Goal: Information Seeking & Learning: Learn about a topic

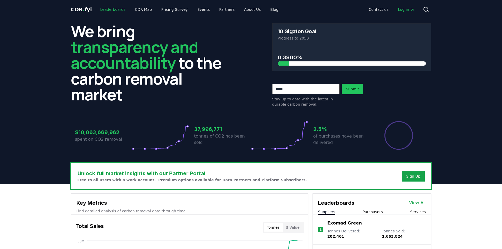
click at [113, 9] on link "Leaderboards" at bounding box center [113, 9] width 34 height 9
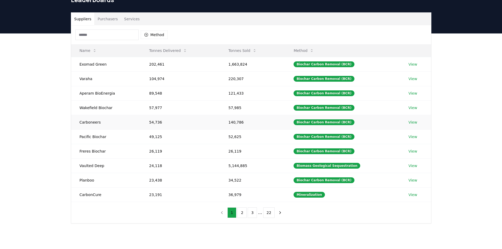
scroll to position [26, 0]
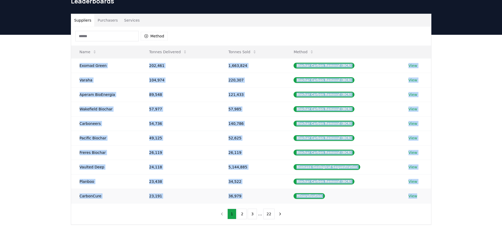
drag, startPoint x: 73, startPoint y: 63, endPoint x: 418, endPoint y: 197, distance: 369.6
click at [418, 197] on tbody "Exomad Green 202,461 1,663,824 Biochar Carbon Removal (BCR) View Varaha 104,974…" at bounding box center [251, 130] width 360 height 145
copy tbody "Exomad Green 202,461 1,663,824 Biochar Carbon Removal (BCR) View Varaha 104,974…"
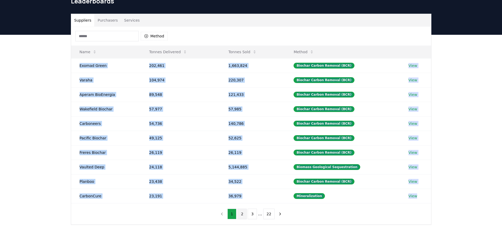
click at [244, 211] on button "2" at bounding box center [241, 214] width 9 height 11
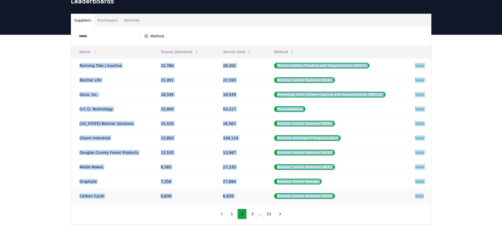
drag, startPoint x: 74, startPoint y: 65, endPoint x: 421, endPoint y: 198, distance: 371.8
click at [421, 198] on tbody "Running Tide | Inactive 22,780 28,202 Marine Carbon Fixation and Sequestration …" at bounding box center [251, 130] width 360 height 145
copy tbody "Running Tide | Inactive 22,780 28,202 Marine Carbon Fixation and Sequestration …"
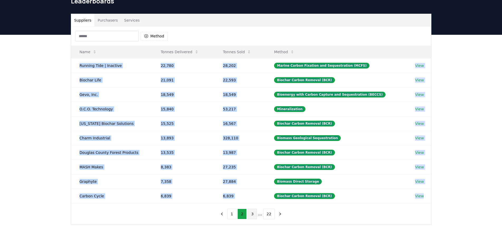
click at [256, 215] on button "3" at bounding box center [252, 214] width 9 height 11
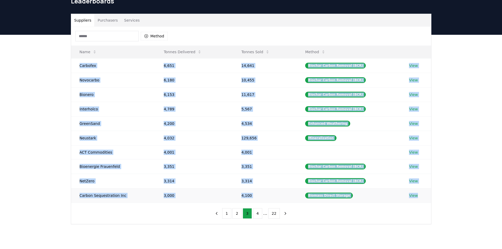
drag, startPoint x: 72, startPoint y: 66, endPoint x: 413, endPoint y: 197, distance: 365.1
click at [419, 197] on tbody "Carbofex 6,651 14,641 Biochar Carbon Removal (BCR) View Novocarbo 6,180 10,455 …" at bounding box center [251, 130] width 360 height 144
copy tbody "Carbofex 6,651 14,641 Biochar Carbon Removal (BCR) View Novocarbo 6,180 10,455 …"
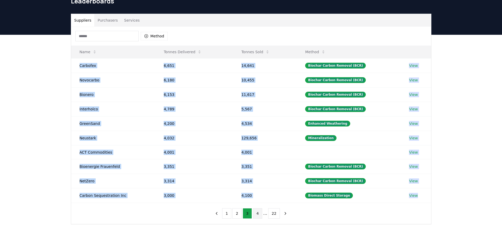
click at [257, 214] on button "4" at bounding box center [257, 213] width 9 height 11
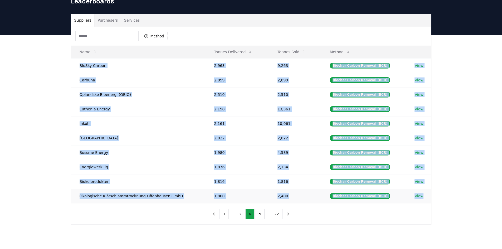
drag, startPoint x: 76, startPoint y: 66, endPoint x: 421, endPoint y: 195, distance: 368.4
click at [421, 195] on tbody "BluSky Carbon 2,963 9,263 Biochar Carbon Removal (BCR) View Carbuna 2,899 2,899…" at bounding box center [251, 130] width 360 height 145
copy tbody "BluSky Carbon 2,963 9,263 Biochar Carbon Removal (BCR) View Carbuna 2,899 2,899…"
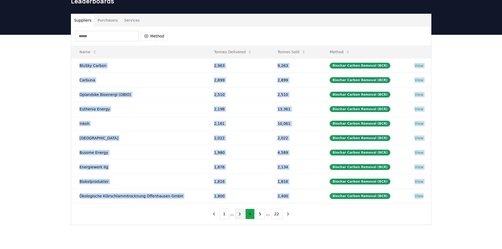
click at [241, 213] on button "3" at bounding box center [239, 214] width 9 height 11
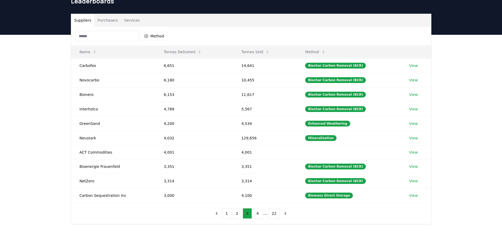
click at [248, 214] on button "3" at bounding box center [247, 213] width 9 height 11
click at [260, 214] on button "4" at bounding box center [257, 213] width 9 height 11
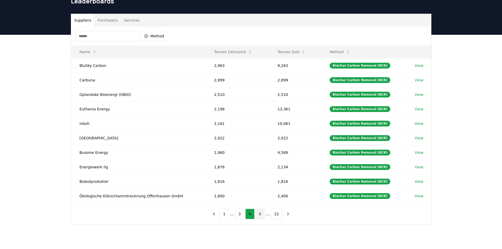
click at [260, 215] on button "5" at bounding box center [260, 214] width 9 height 11
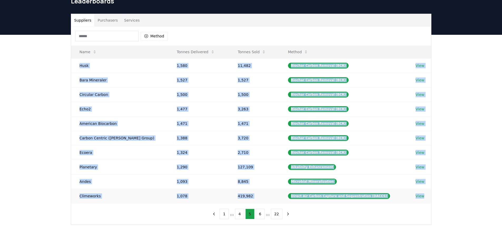
drag, startPoint x: 77, startPoint y: 63, endPoint x: 421, endPoint y: 197, distance: 368.9
click at [421, 197] on tbody "Husk 1,580 11,482 Biochar Carbon Removal (BCR) View Bara Mineraler 1,527 1,527 …" at bounding box center [251, 130] width 360 height 145
copy tbody "Husk 1,580 11,482 Biochar Carbon Removal (BCR) View Bara Mineraler 1,527 1,527 …"
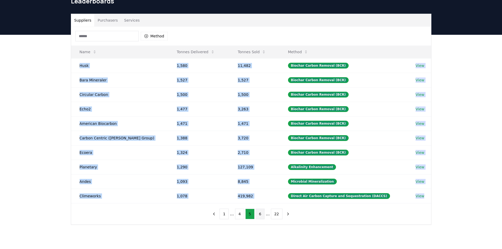
click at [260, 213] on button "6" at bounding box center [260, 214] width 9 height 11
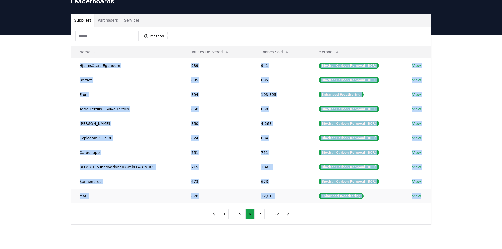
drag, startPoint x: 76, startPoint y: 64, endPoint x: 419, endPoint y: 197, distance: 367.5
click at [419, 197] on tbody "Hjelmsäters Egendom 939 941 Biochar Carbon Removal (BCR) View Bordet 895 895 Bi…" at bounding box center [251, 130] width 360 height 145
copy tbody "Hjelmsäters Egendom 939 941 Biochar Carbon Removal (BCR) View Bordet 895 895 Bi…"
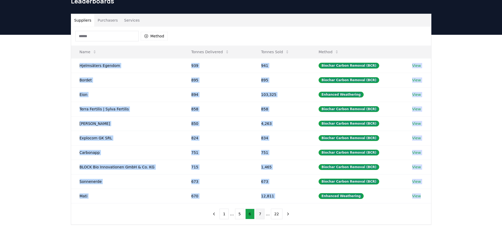
click at [261, 215] on button "7" at bounding box center [260, 214] width 9 height 11
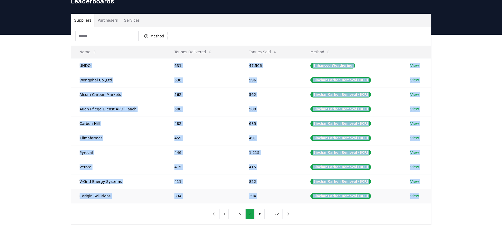
drag, startPoint x: 74, startPoint y: 63, endPoint x: 400, endPoint y: 189, distance: 349.6
click at [424, 199] on tbody "UNDO 631 47,506 Enhanced Weathering View Wongphai Co.,Ltd 596 596 Biochar Carbo…" at bounding box center [251, 130] width 360 height 145
copy tbody "UNDO 631 47,506 Enhanced Weathering View Wongphai Co.,Ltd 596 596 Biochar Carbo…"
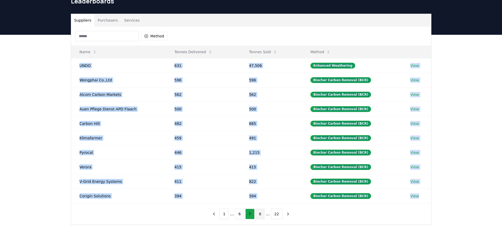
click at [262, 217] on button "8" at bounding box center [260, 214] width 9 height 11
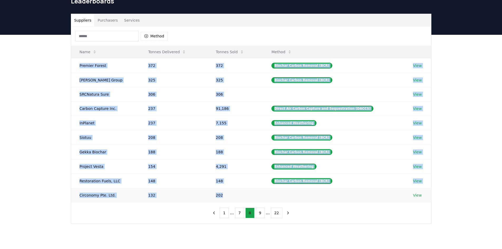
drag, startPoint x: 77, startPoint y: 64, endPoint x: 396, endPoint y: 191, distance: 343.2
click at [396, 191] on tbody "Premier Forest 372 372 Biochar Carbon Removal (BCR) View [PERSON_NAME] Group 32…" at bounding box center [251, 130] width 360 height 144
copy tbody "Premier Forest 372 372 Biochar Carbon Removal (BCR) View [PERSON_NAME] Group 32…"
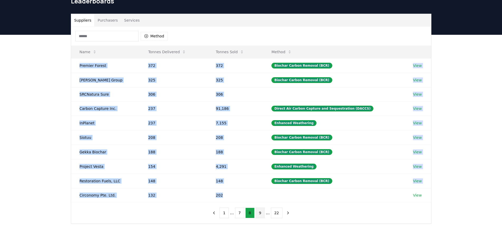
click at [258, 215] on button "9" at bounding box center [260, 213] width 9 height 11
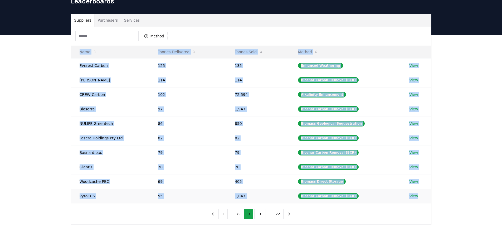
drag, startPoint x: 75, startPoint y: 51, endPoint x: 415, endPoint y: 199, distance: 371.1
click at [415, 199] on table "Name Tonnes Delivered Tonnes Sold Method Everest Carbon 125 135 Enhanced Weathe…" at bounding box center [251, 125] width 360 height 158
copy table "Name Tonnes Delivered Tonnes Sold Method Everest Carbon 125 135 Enhanced Weathe…"
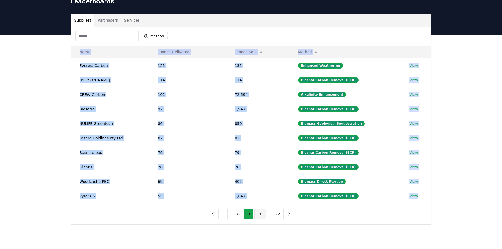
click at [260, 216] on button "10" at bounding box center [260, 214] width 12 height 11
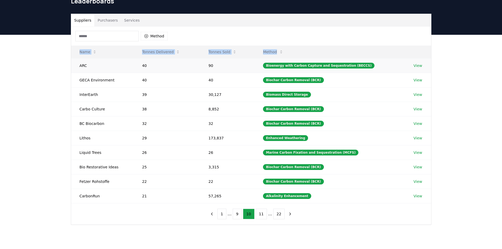
click at [77, 65] on td "ARC" at bounding box center [102, 65] width 63 height 14
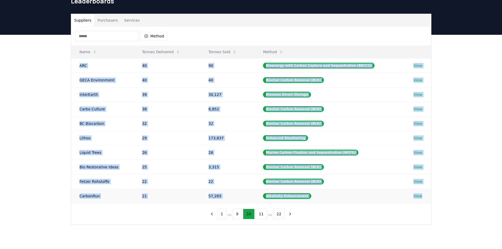
drag, startPoint x: 76, startPoint y: 65, endPoint x: 421, endPoint y: 197, distance: 369.8
click at [421, 197] on tbody "ARC 40 90 Bioenergy with Carbon Capture and Sequestration (BECCS) View GECA Env…" at bounding box center [251, 130] width 360 height 145
copy tbody "ARC 40 90 Bioenergy with Carbon Capture and Sequestration (BECCS) View GECA Env…"
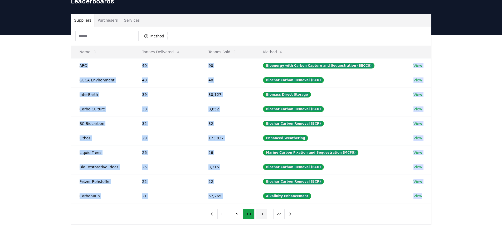
click at [263, 215] on button "11" at bounding box center [262, 214] width 12 height 11
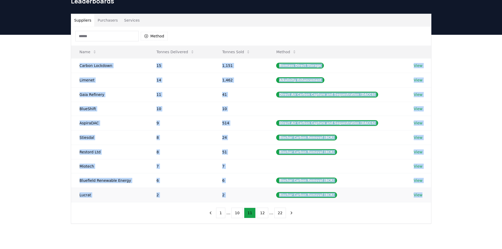
drag, startPoint x: 76, startPoint y: 65, endPoint x: 423, endPoint y: 194, distance: 370.7
click at [423, 194] on tbody "Carbon Lockdown 15 1,151 Biomass Direct Storage View Limenet 14 1,462 Alkalinit…" at bounding box center [251, 130] width 360 height 144
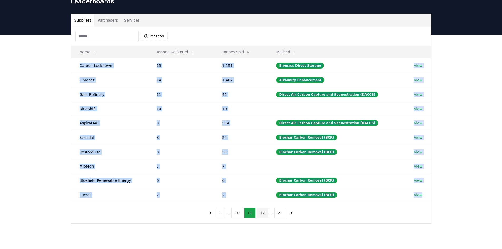
click at [261, 215] on button "12" at bounding box center [263, 213] width 12 height 11
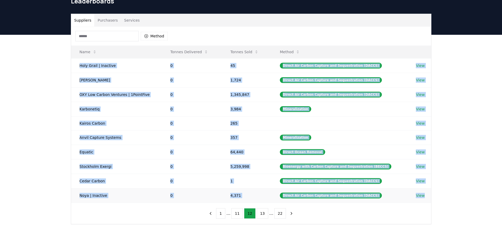
drag, startPoint x: 74, startPoint y: 62, endPoint x: 422, endPoint y: 197, distance: 373.1
click at [422, 197] on tbody "Holy Grail | Inactive 0 45 Direct Air Carbon Capture and Sequestration (DACCS) …" at bounding box center [251, 130] width 360 height 144
click at [260, 217] on button "13" at bounding box center [263, 213] width 12 height 11
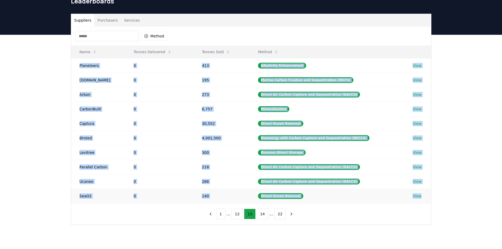
drag, startPoint x: 76, startPoint y: 63, endPoint x: 418, endPoint y: 196, distance: 366.3
click at [418, 196] on tbody "Planeteers 0 413 Alkalinity Enhancement View [DOMAIN_NAME] 0 195 Marine Carbon …" at bounding box center [251, 130] width 360 height 145
drag, startPoint x: 89, startPoint y: 140, endPoint x: 90, endPoint y: 143, distance: 3.1
click at [90, 143] on td "Ørsted" at bounding box center [98, 138] width 54 height 14
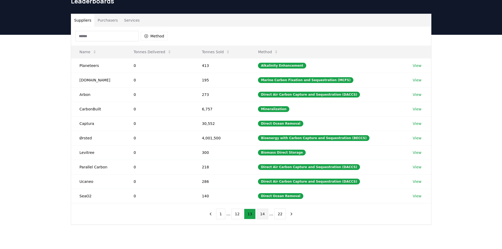
click at [264, 216] on button "14" at bounding box center [263, 214] width 12 height 11
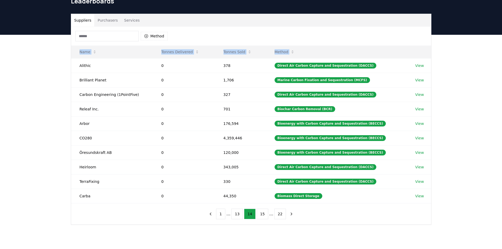
drag, startPoint x: 76, startPoint y: 64, endPoint x: 442, endPoint y: 209, distance: 393.7
click at [442, 209] on div "Suppliers Purchasers Services Method Name Tonnes Delivered Tonnes Sold Method A…" at bounding box center [251, 140] width 502 height 211
click at [261, 215] on button "15" at bounding box center [263, 214] width 12 height 11
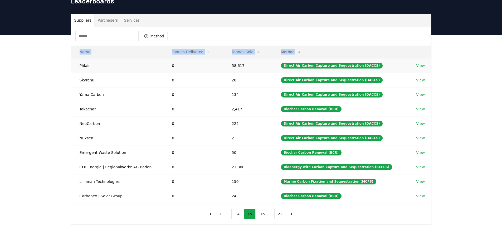
click at [76, 66] on td "Phlair" at bounding box center [117, 65] width 92 height 14
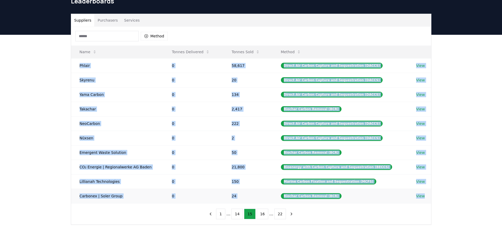
drag, startPoint x: 76, startPoint y: 63, endPoint x: 424, endPoint y: 199, distance: 374.1
click at [424, 199] on tbody "Phlair 0 58,617 Direct Air Carbon Capture and Sequestration (DACCS) View Skyren…" at bounding box center [251, 130] width 360 height 145
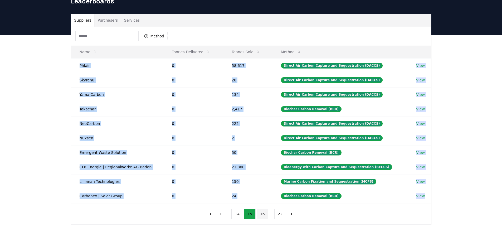
click at [262, 218] on button "16" at bounding box center [263, 214] width 12 height 11
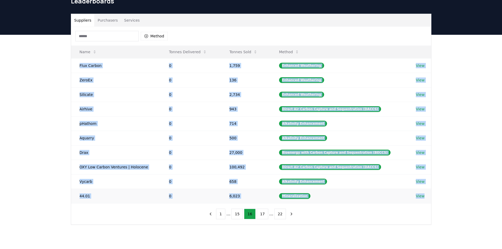
drag, startPoint x: 74, startPoint y: 66, endPoint x: 419, endPoint y: 203, distance: 371.7
click at [419, 203] on tbody "Flux Carbon 0 1,759 Enhanced Weathering View ZeroEx 0 136 Enhanced Weathering V…" at bounding box center [251, 130] width 360 height 145
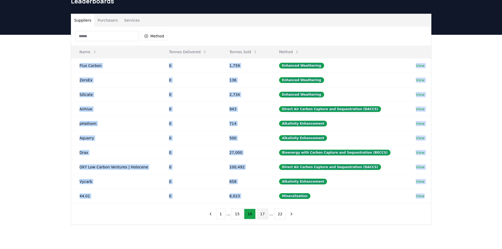
click at [261, 213] on button "17" at bounding box center [263, 214] width 12 height 11
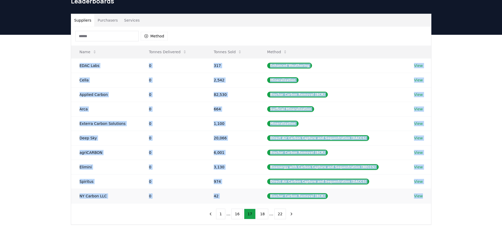
drag, startPoint x: 73, startPoint y: 62, endPoint x: 421, endPoint y: 197, distance: 373.4
click at [421, 197] on tbody "EDAC Labs 0 317 Enhanced Weathering View [PERSON_NAME] 0 2,542 Mineralization V…" at bounding box center [251, 130] width 360 height 145
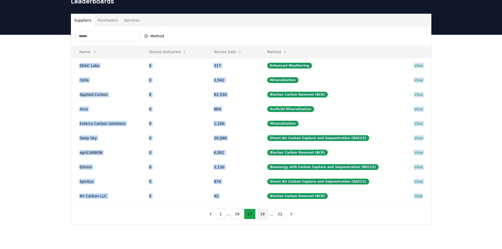
click at [263, 217] on button "18" at bounding box center [263, 214] width 12 height 11
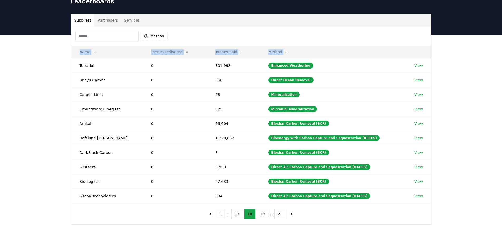
drag, startPoint x: 74, startPoint y: 63, endPoint x: 422, endPoint y: 204, distance: 374.8
click at [422, 204] on div "Method Name Tonnes Delivered Tonnes Sold Method Terradot 0 301,998 Enhanced Wea…" at bounding box center [251, 126] width 360 height 198
click at [258, 215] on button "19" at bounding box center [263, 214] width 12 height 11
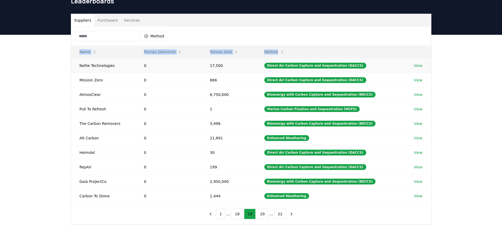
click at [74, 65] on td "Nellie Technologies" at bounding box center [103, 65] width 65 height 14
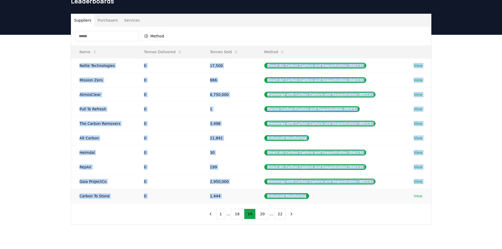
drag, startPoint x: 74, startPoint y: 65, endPoint x: 377, endPoint y: 198, distance: 330.7
click at [377, 198] on tbody "[PERSON_NAME] Technologies 0 17,500 Direct Air Carbon Capture and Sequestration…" at bounding box center [251, 130] width 360 height 145
click at [258, 215] on button "20" at bounding box center [263, 214] width 12 height 11
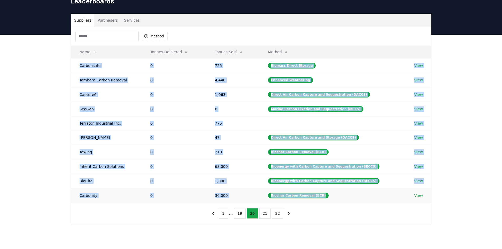
drag, startPoint x: 75, startPoint y: 63, endPoint x: 370, endPoint y: 195, distance: 322.6
click at [370, 195] on tbody "Carbonsate 0 725 Biomass Direct Storage View Tambora Carbon Removal 0 4,440 Enh…" at bounding box center [251, 130] width 360 height 144
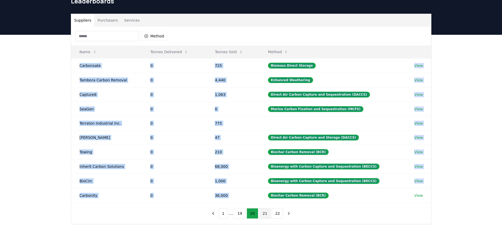
click at [266, 216] on button "21" at bounding box center [265, 213] width 12 height 11
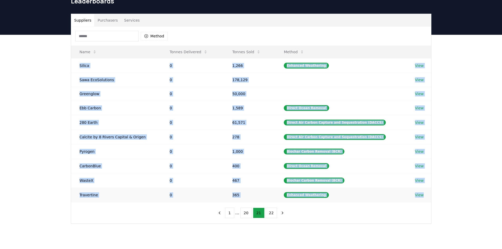
drag, startPoint x: 78, startPoint y: 62, endPoint x: 425, endPoint y: 199, distance: 374.0
click at [425, 199] on tbody "Silica 0 1,266 Enhanced Weathering View Sawa EcoSolutions 0 178,129 View Greeng…" at bounding box center [251, 130] width 360 height 144
click at [267, 215] on button "22" at bounding box center [272, 213] width 12 height 11
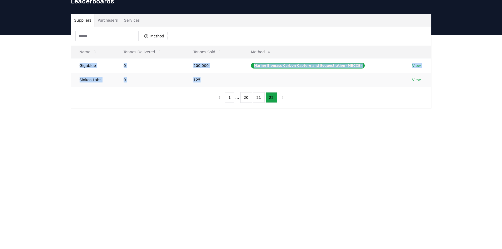
drag, startPoint x: 76, startPoint y: 65, endPoint x: 232, endPoint y: 86, distance: 157.4
click at [232, 86] on tbody "Gigablue 0 200,000 Marine Biomass Carbon Capture and Sequestration (MBCCS) View…" at bounding box center [251, 72] width 360 height 28
click at [220, 97] on icon "previous page" at bounding box center [219, 97] width 5 height 5
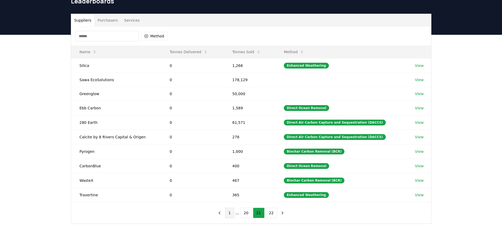
click at [229, 214] on button "1" at bounding box center [229, 213] width 9 height 11
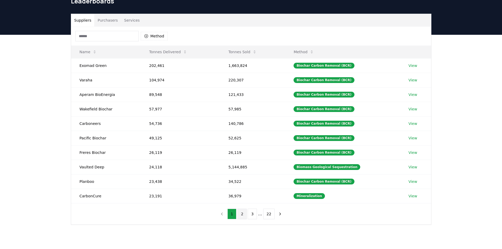
click at [243, 217] on button "2" at bounding box center [241, 214] width 9 height 11
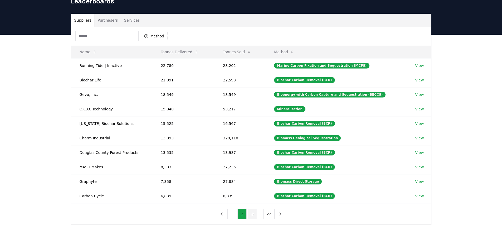
click at [254, 215] on button "3" at bounding box center [252, 214] width 9 height 11
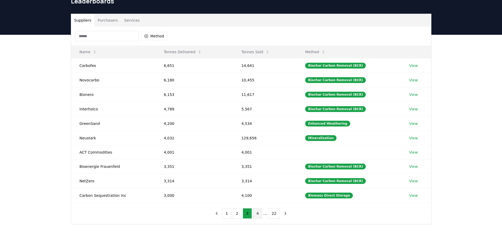
click at [262, 213] on button "4" at bounding box center [257, 213] width 9 height 11
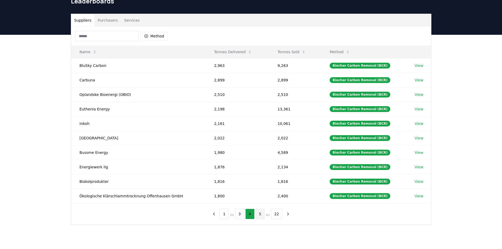
click at [261, 214] on button "5" at bounding box center [260, 214] width 9 height 11
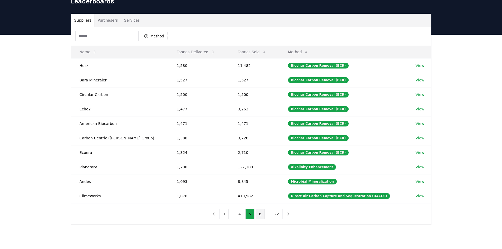
click at [262, 214] on button "6" at bounding box center [260, 214] width 9 height 11
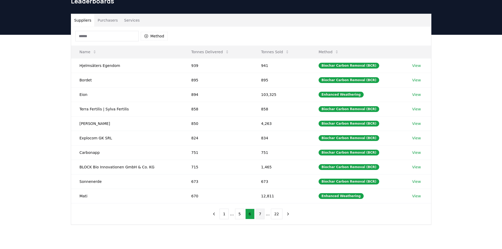
click at [261, 216] on button "7" at bounding box center [260, 214] width 9 height 11
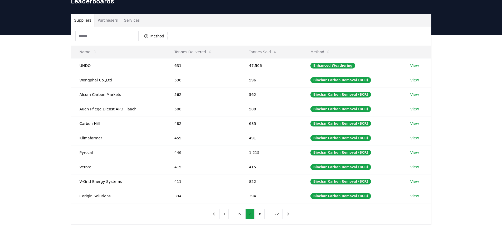
click at [261, 216] on button "8" at bounding box center [260, 214] width 9 height 11
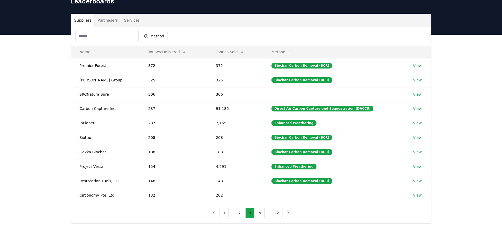
click at [251, 216] on button "8" at bounding box center [249, 213] width 9 height 11
click at [242, 214] on button "7" at bounding box center [239, 213] width 9 height 11
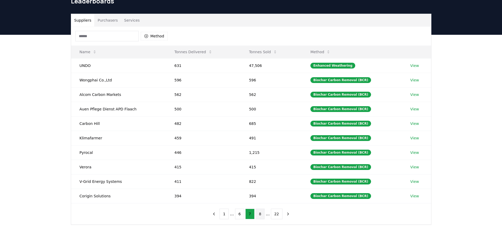
click at [261, 216] on button "8" at bounding box center [260, 214] width 9 height 11
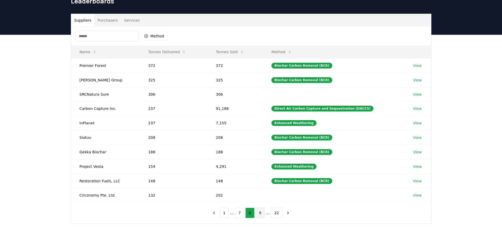
click at [260, 216] on button "9" at bounding box center [260, 213] width 9 height 11
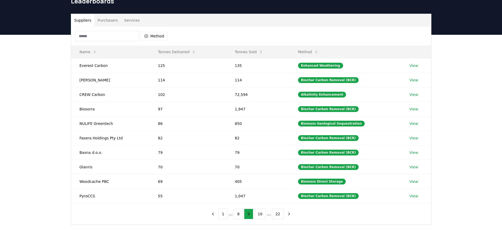
click at [260, 216] on button "10" at bounding box center [260, 214] width 12 height 11
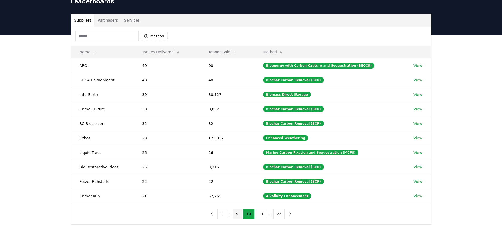
click at [260, 216] on button "11" at bounding box center [262, 214] width 12 height 11
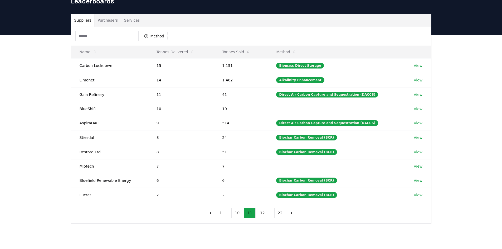
click at [260, 216] on button "12" at bounding box center [263, 213] width 12 height 11
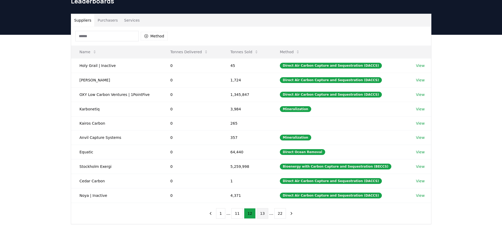
click at [261, 211] on button "13" at bounding box center [263, 213] width 12 height 11
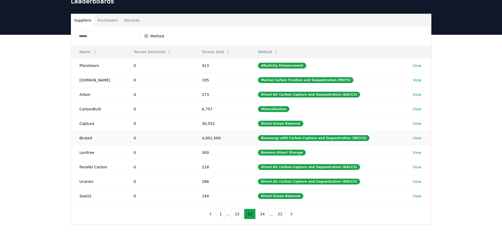
click at [84, 140] on td "Ørsted" at bounding box center [98, 138] width 54 height 14
drag, startPoint x: 90, startPoint y: 137, endPoint x: 78, endPoint y: 137, distance: 11.3
click at [78, 137] on td "Ørsted" at bounding box center [98, 138] width 54 height 14
click at [239, 215] on button "12" at bounding box center [237, 214] width 12 height 11
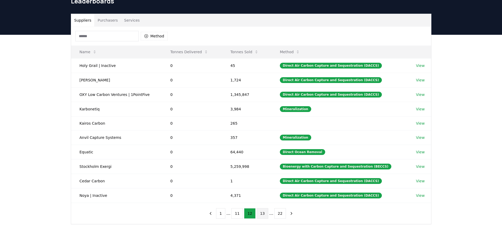
click at [263, 215] on button "13" at bounding box center [263, 213] width 12 height 11
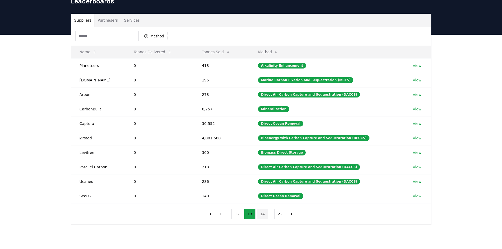
click at [264, 215] on button "14" at bounding box center [263, 214] width 12 height 11
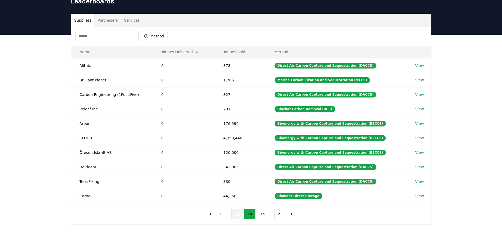
click at [237, 214] on button "13" at bounding box center [237, 214] width 12 height 11
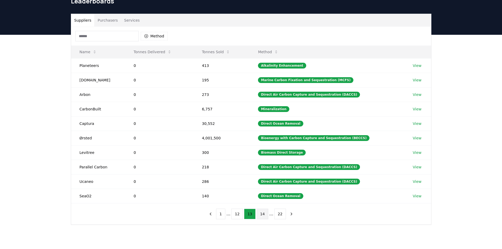
click at [260, 215] on button "14" at bounding box center [263, 214] width 12 height 11
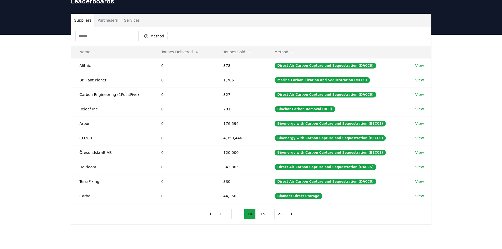
click at [251, 215] on button "14" at bounding box center [250, 214] width 12 height 11
click at [241, 215] on button "13" at bounding box center [237, 214] width 12 height 11
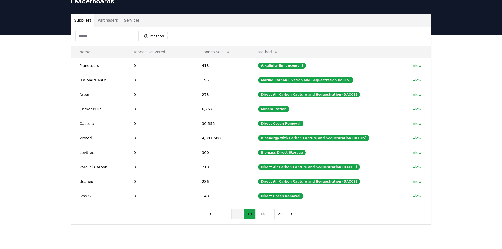
click at [235, 215] on button "12" at bounding box center [237, 214] width 12 height 11
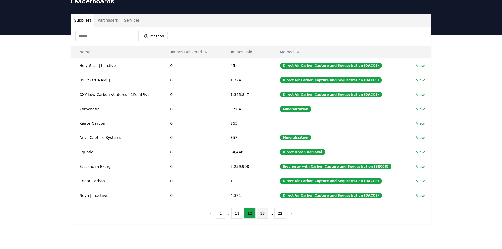
click at [260, 215] on button "13" at bounding box center [263, 213] width 12 height 11
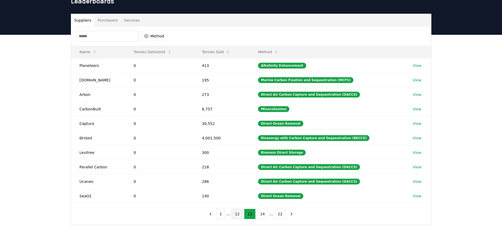
click at [241, 216] on button "12" at bounding box center [237, 214] width 12 height 11
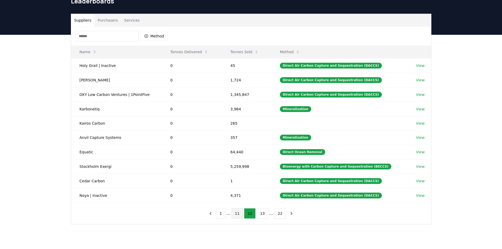
click at [236, 216] on button "11" at bounding box center [237, 213] width 12 height 11
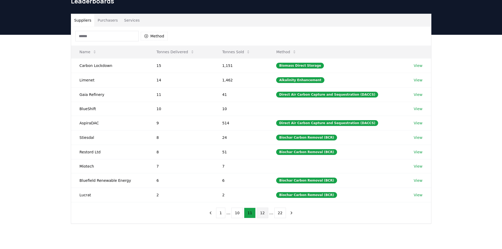
click at [259, 216] on button "12" at bounding box center [263, 213] width 12 height 11
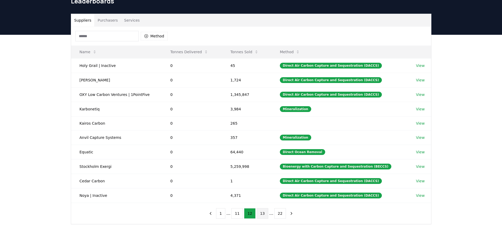
click at [262, 214] on button "13" at bounding box center [263, 213] width 12 height 11
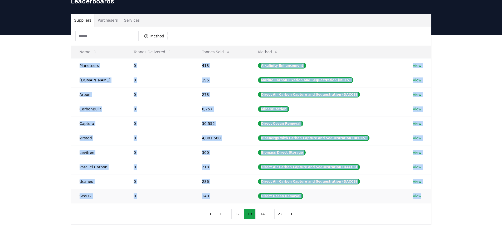
drag, startPoint x: 78, startPoint y: 65, endPoint x: 420, endPoint y: 201, distance: 367.9
click at [420, 201] on tbody "Planeteers 0 413 Alkalinity Enhancement View [DOMAIN_NAME] 0 195 Marine Carbon …" at bounding box center [251, 130] width 360 height 145
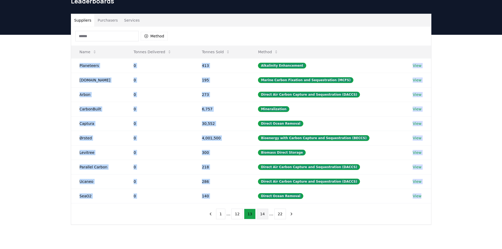
click at [259, 215] on button "14" at bounding box center [263, 214] width 12 height 11
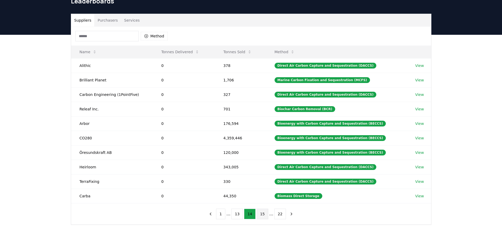
click at [259, 216] on button "15" at bounding box center [263, 214] width 12 height 11
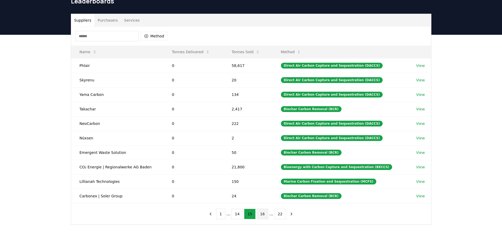
click at [261, 214] on button "16" at bounding box center [263, 214] width 12 height 11
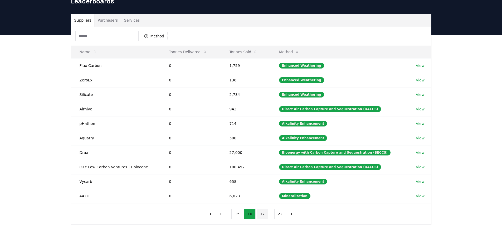
click at [261, 219] on button "17" at bounding box center [263, 214] width 12 height 11
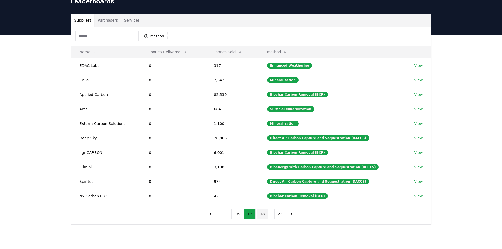
click at [261, 216] on button "18" at bounding box center [263, 214] width 12 height 11
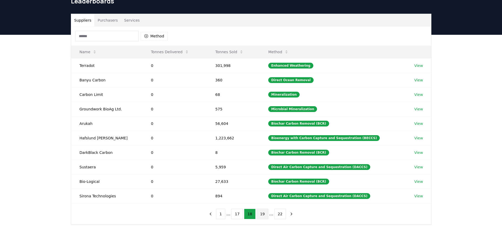
click at [261, 216] on button "19" at bounding box center [263, 214] width 12 height 11
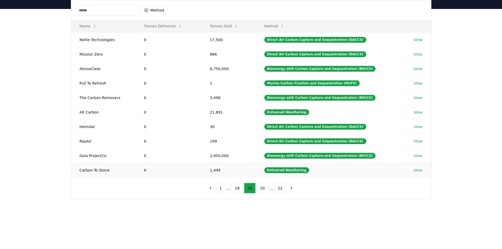
scroll to position [53, 0]
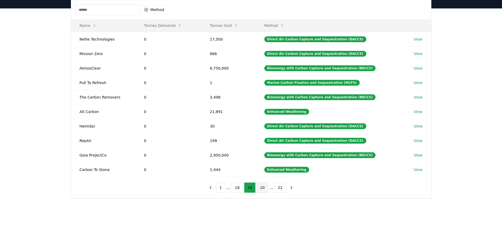
click at [262, 189] on button "20" at bounding box center [263, 187] width 12 height 11
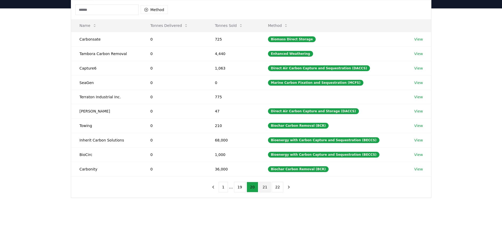
click at [261, 186] on button "21" at bounding box center [265, 187] width 12 height 11
